Goal: Information Seeking & Learning: Learn about a topic

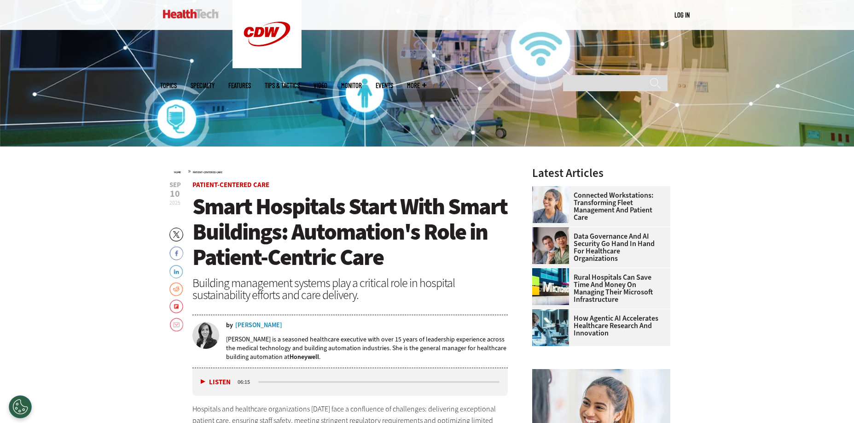
scroll to position [253, 0]
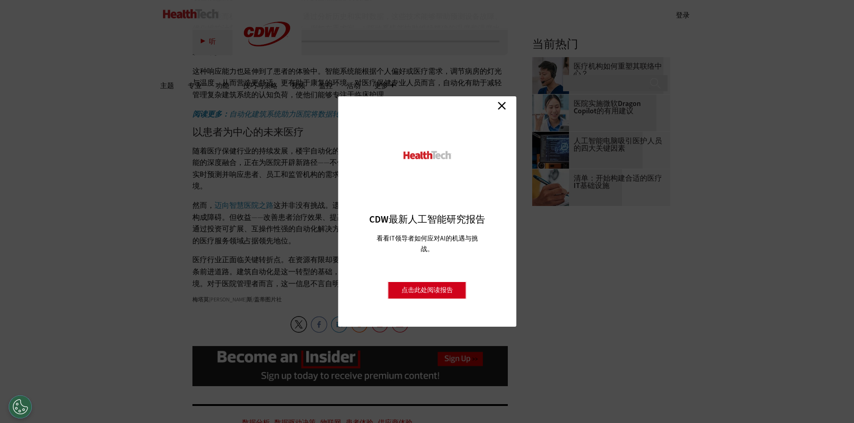
scroll to position [1082, 0]
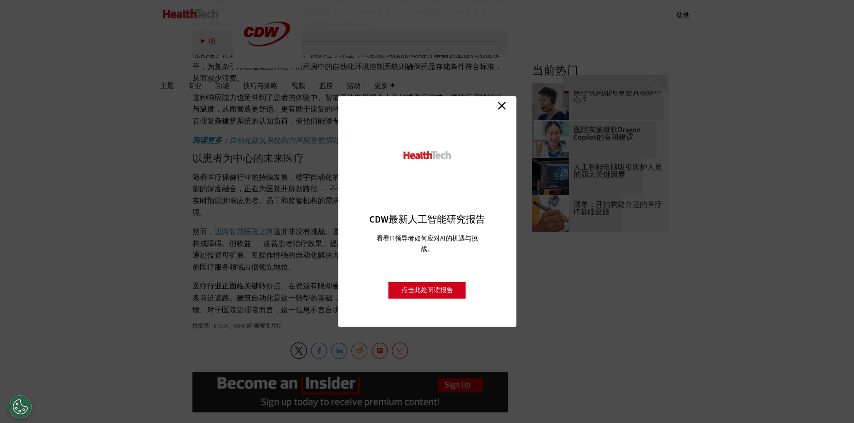
click at [502, 106] on link "关闭" at bounding box center [502, 106] width 14 height 14
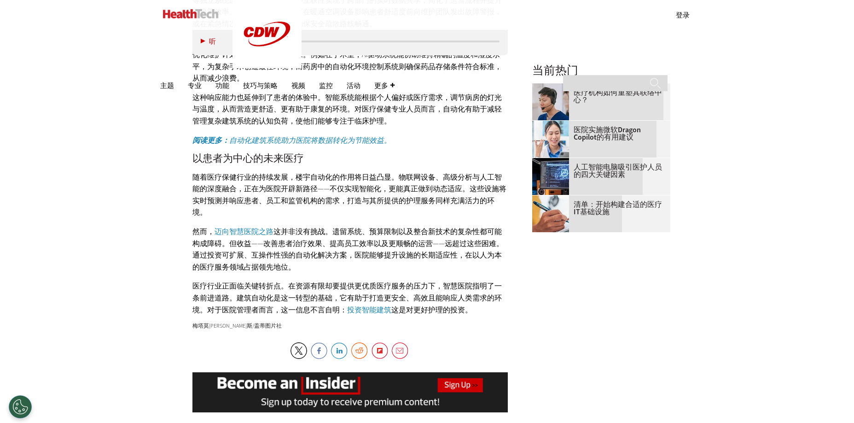
click at [313, 141] on em "阅读更多： 自动化建筑系统助力医院将数据转化为节能效益。" at bounding box center [291, 140] width 199 height 10
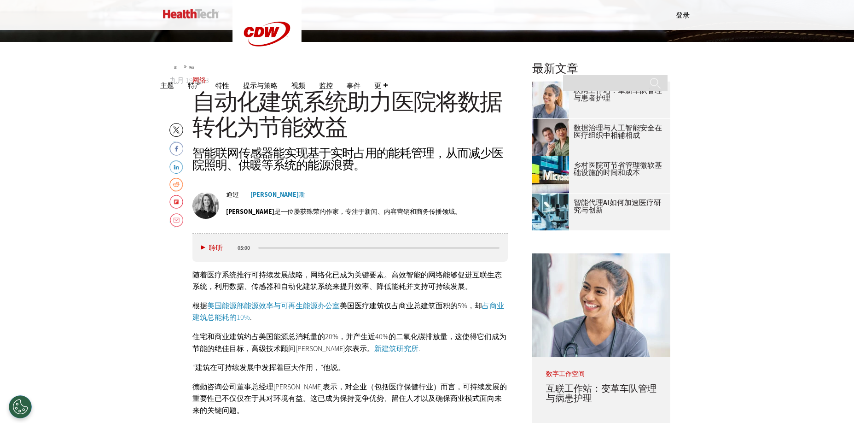
scroll to position [351, 0]
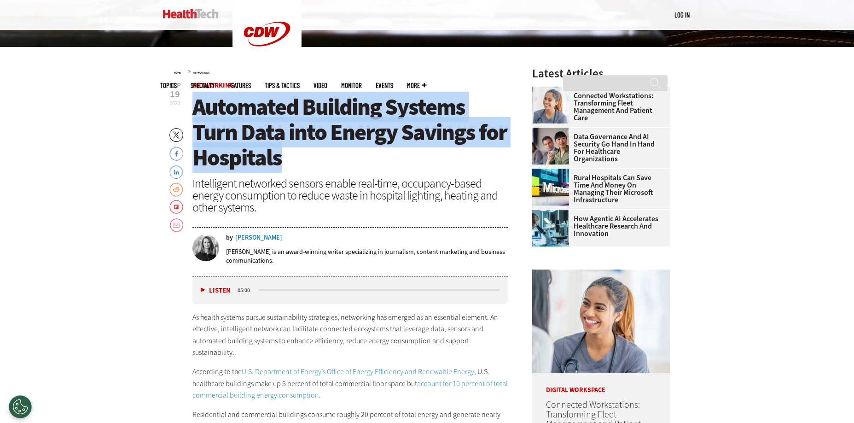
drag, startPoint x: 198, startPoint y: 106, endPoint x: 295, endPoint y: 148, distance: 105.8
click at [295, 148] on h1 "Automated Building Systems Turn Data into Energy Savings for Hospitals" at bounding box center [350, 132] width 316 height 76
copy span "Automated Building Systems Turn Data into Energy Savings for Hospitals"
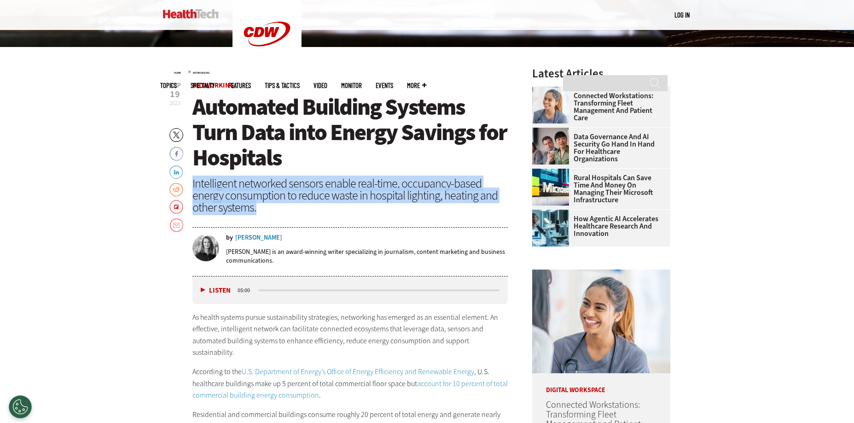
drag, startPoint x: 192, startPoint y: 184, endPoint x: 261, endPoint y: 204, distance: 71.4
click at [261, 204] on div "Intelligent networked sensors enable real-time, occupancy-based energy consumpt…" at bounding box center [350, 195] width 316 height 36
copy div "Intelligent networked sensors enable real-time, occupancy-based energy consumpt…"
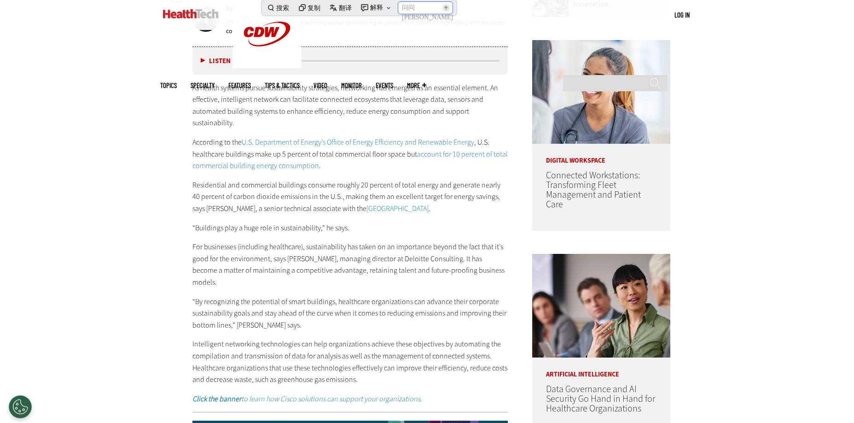
scroll to position [581, 0]
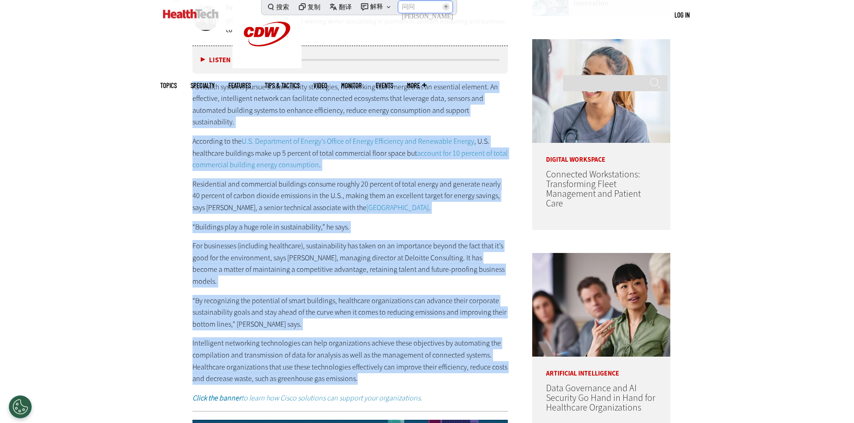
drag, startPoint x: 193, startPoint y: 85, endPoint x: 373, endPoint y: 351, distance: 321.3
click at [373, 351] on div "As health systems pursue sustainability strategies, networking has emerged as a…" at bounding box center [350, 242] width 316 height 323
copy div "As health systems pursue sustainability strategies, networking has emerged as a…"
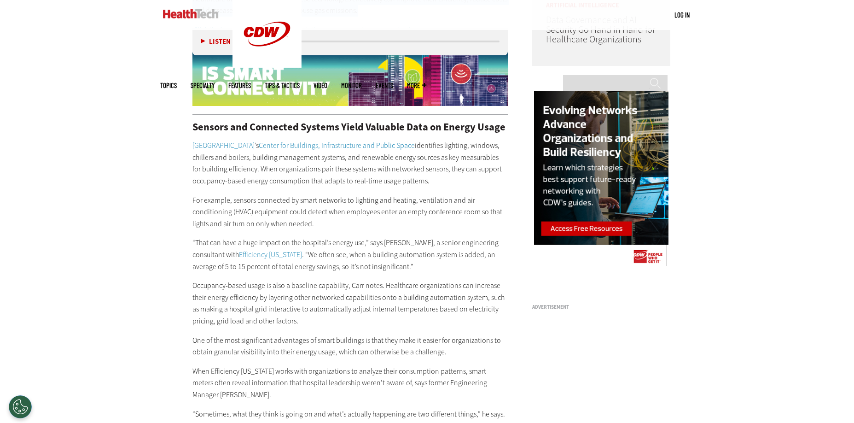
scroll to position [949, 0]
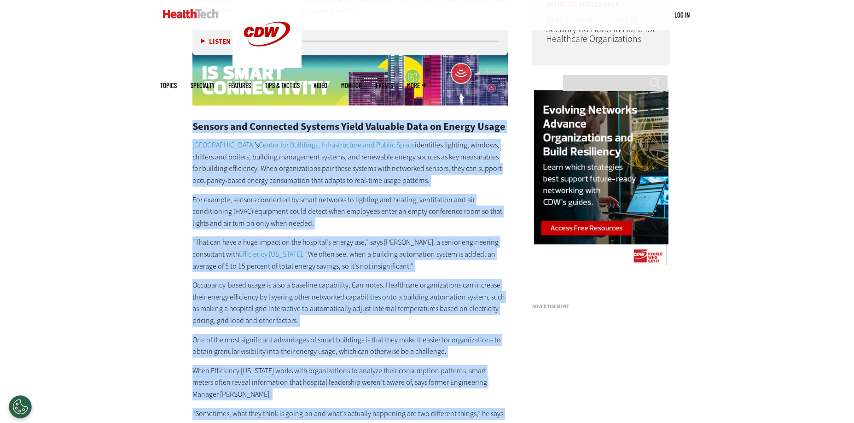
drag, startPoint x: 194, startPoint y: 102, endPoint x: 507, endPoint y: 390, distance: 425.2
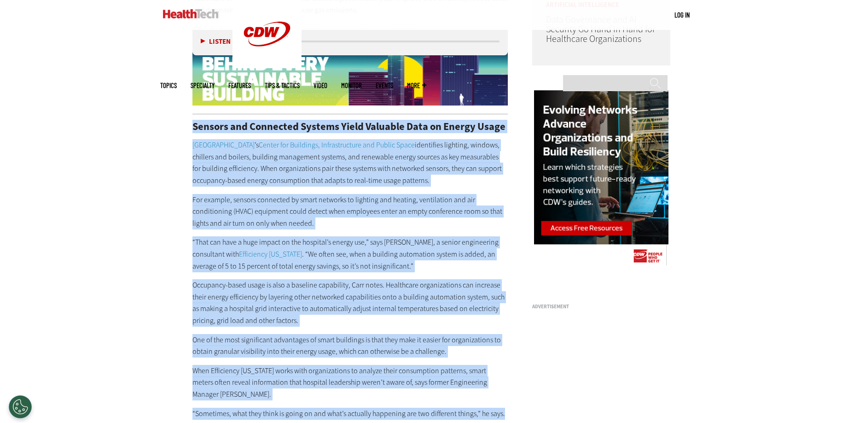
click at [507, 390] on div "Sensors and Connected Systems Yield Valuable Data on Energy Usage Columbia Univ…" at bounding box center [350, 270] width 316 height 297
copy div "Sensors and Connected Systems Yield Valuable Data on Energy Usage Columbia Univ…"
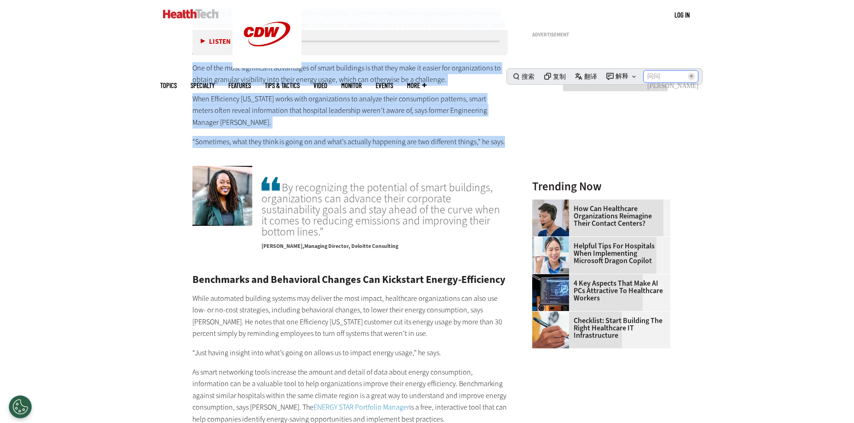
scroll to position [1226, 0]
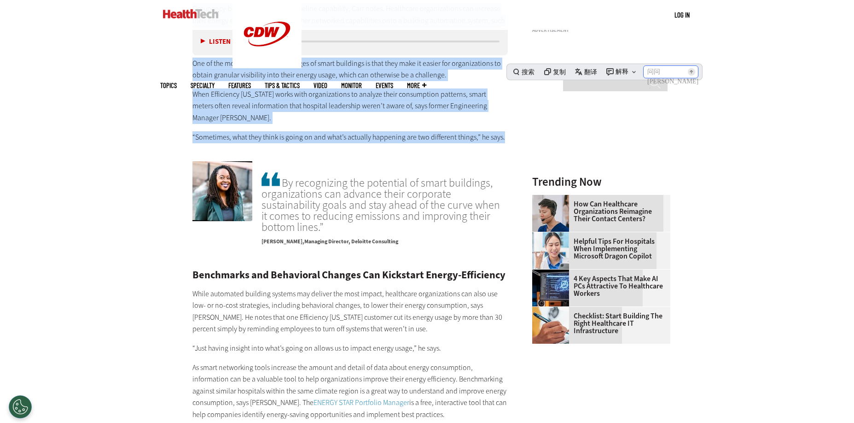
drag, startPoint x: 283, startPoint y: 159, endPoint x: 394, endPoint y: 210, distance: 122.4
click at [394, 210] on div "By recognizing the potential of smart buildings, organizations can advance thei…" at bounding box center [385, 210] width 246 height 81
copy div "By recognizing the potential of smart buildings, organizations can advance thei…"
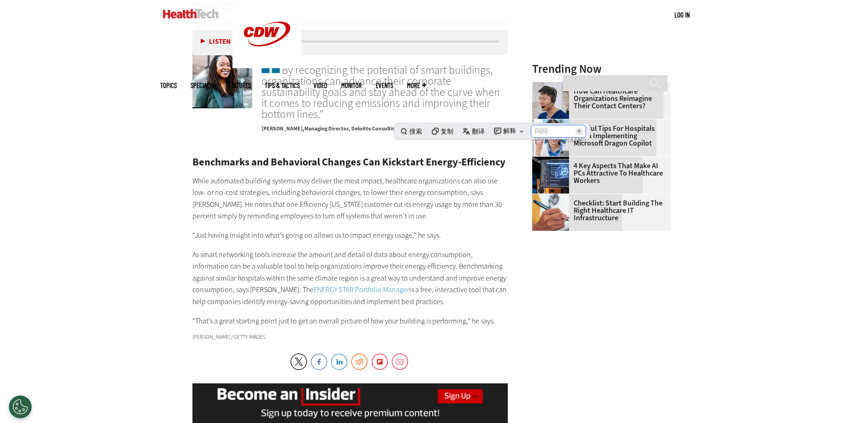
scroll to position [1364, 0]
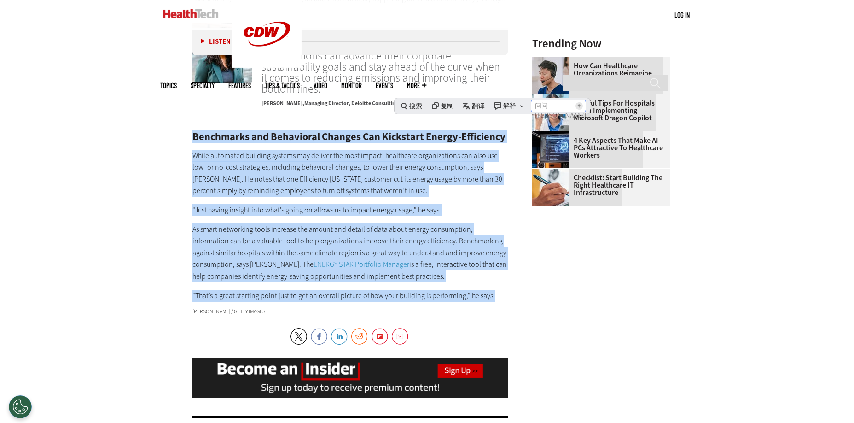
drag, startPoint x: 194, startPoint y: 110, endPoint x: 502, endPoint y: 275, distance: 349.4
click at [502, 275] on div "Benchmarks and Behavioral Changes Can Kickstart Energy-Efficiency While automat…" at bounding box center [350, 216] width 316 height 169
copy div "Benchmarks and Behavioral Changes Can Kickstart Energy-Efficiency While automat…"
